Goal: Manage account settings

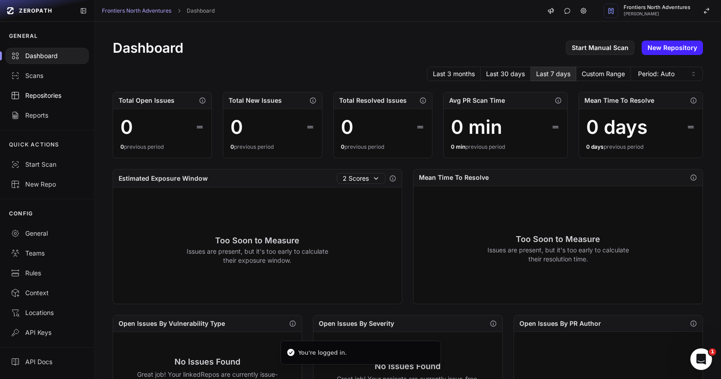
click at [61, 105] on link "Repositories" at bounding box center [47, 96] width 94 height 20
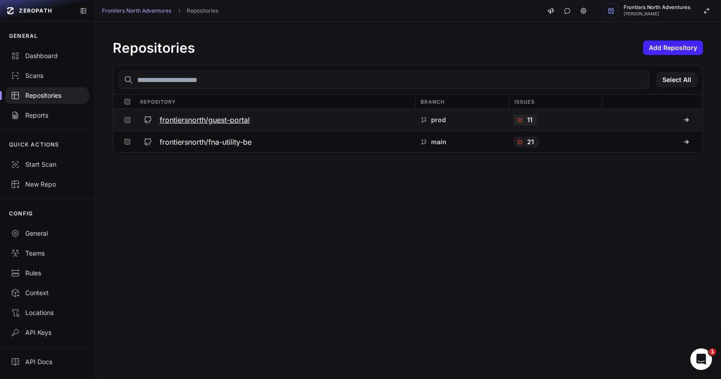
click at [272, 120] on div "frontiersnorth/guest-portal" at bounding box center [275, 120] width 270 height 16
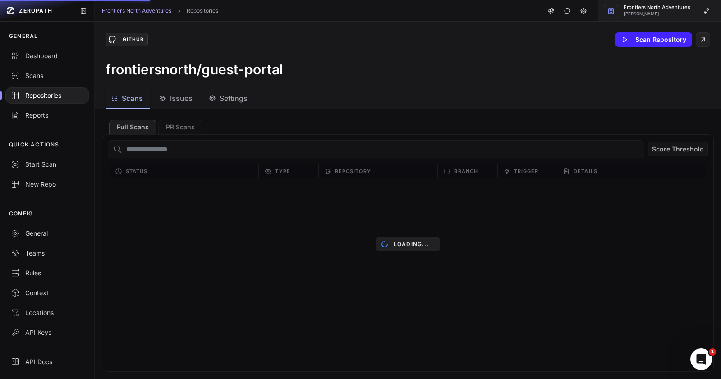
click at [683, 15] on span "[PERSON_NAME]" at bounding box center [656, 14] width 67 height 5
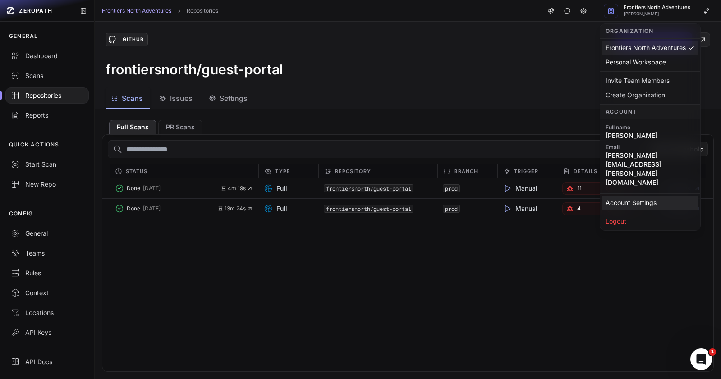
click at [654, 196] on link "Account Settings" at bounding box center [650, 203] width 96 height 14
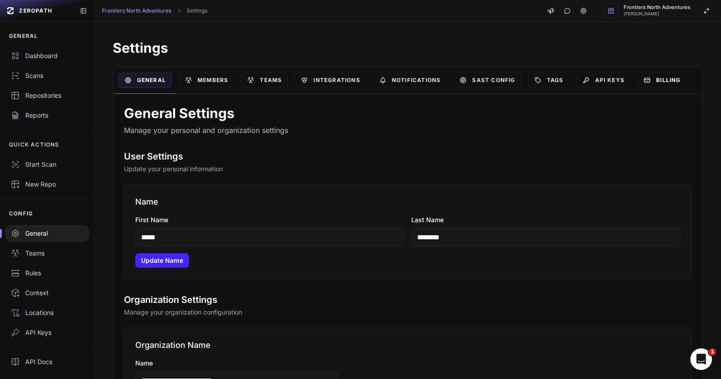
click at [669, 80] on link "Billing" at bounding box center [661, 80] width 49 height 15
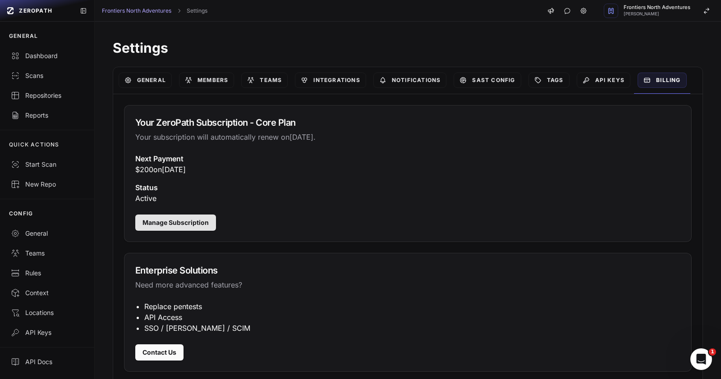
click at [174, 220] on button "Manage Subscription" at bounding box center [175, 223] width 81 height 16
